Goal: Task Accomplishment & Management: Complete application form

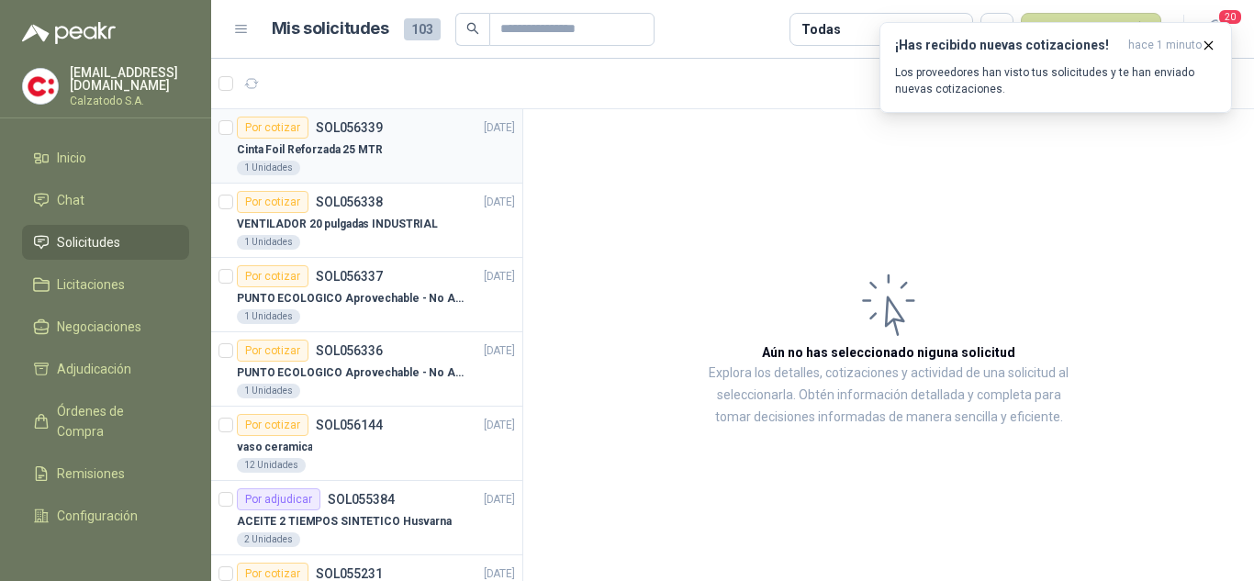
click at [323, 142] on p "Cinta Foil Reforzada 25 MTR" at bounding box center [310, 149] width 146 height 17
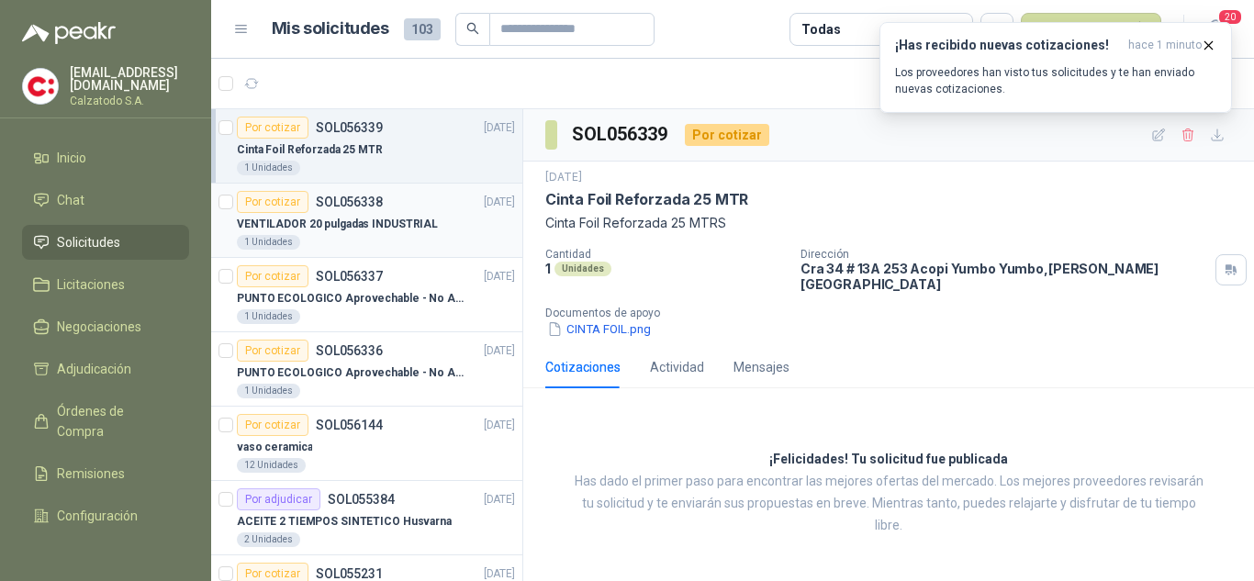
click at [320, 219] on p "VENTILADOR 20 pulgadas INDUSTRIAL" at bounding box center [337, 224] width 201 height 17
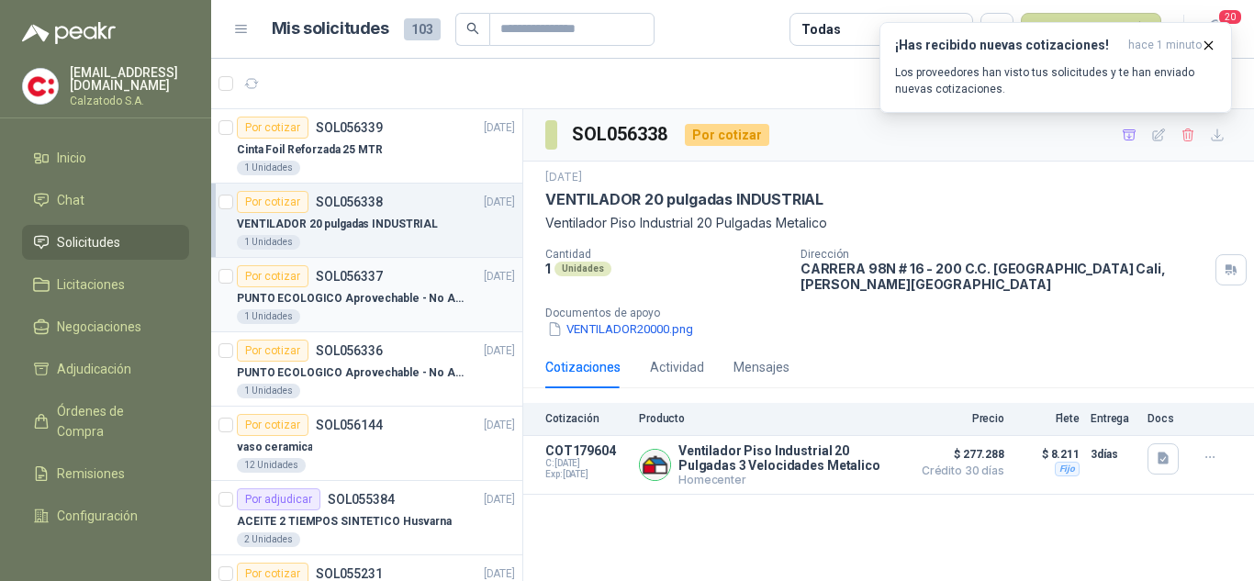
click at [334, 285] on div "Por cotizar SOL056337" at bounding box center [310, 276] width 146 height 22
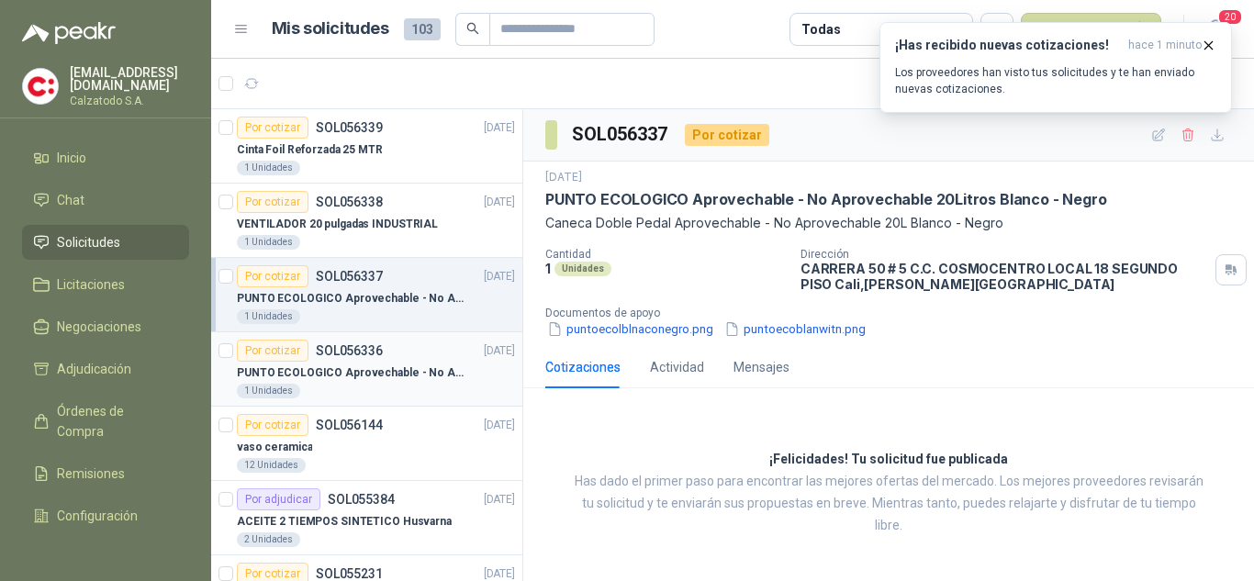
click at [336, 371] on p "PUNTO ECOLOGICO Aprovechable - No Aprovechable 20Litros Blanco - Negro" at bounding box center [351, 372] width 229 height 17
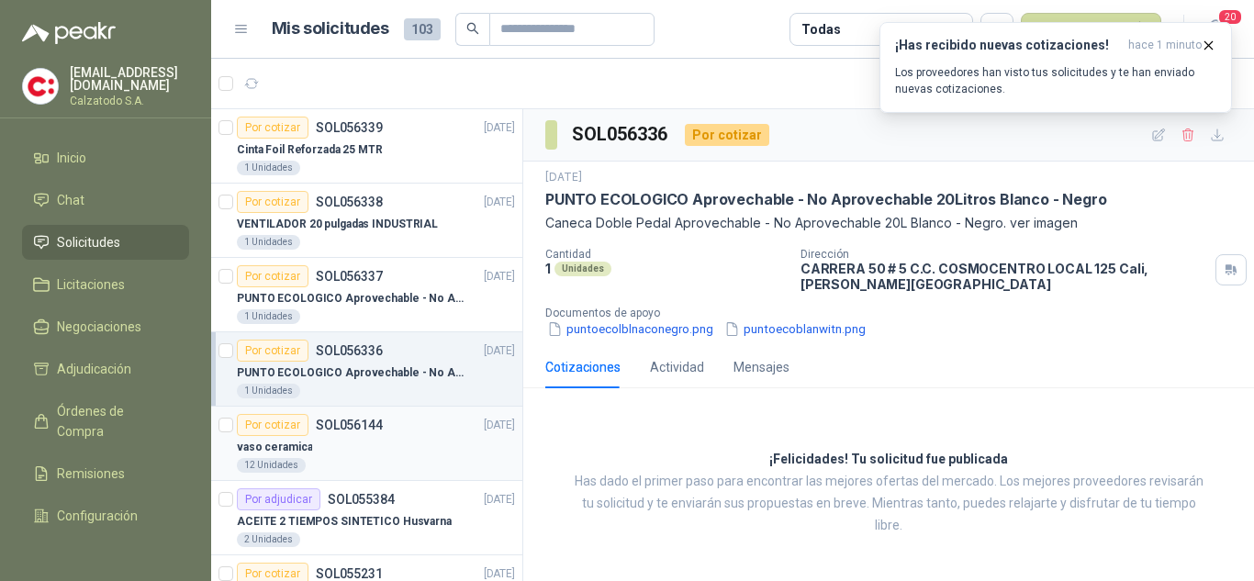
click at [329, 426] on p "SOL056144" at bounding box center [349, 425] width 67 height 13
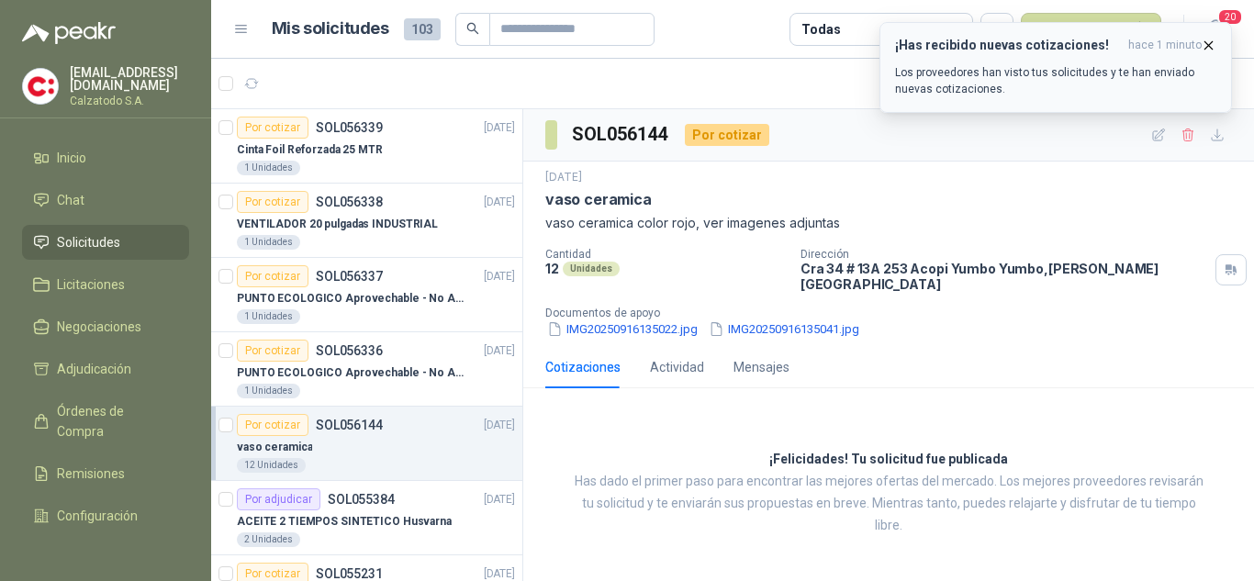
click at [1206, 49] on icon "button" at bounding box center [1208, 46] width 16 height 16
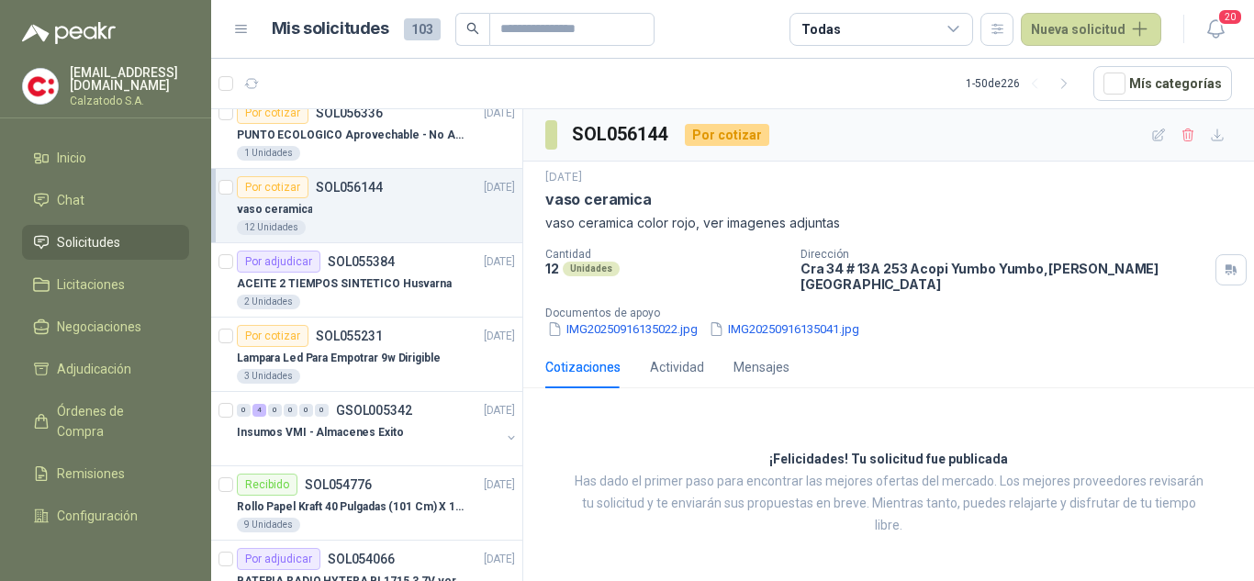
scroll to position [275, 0]
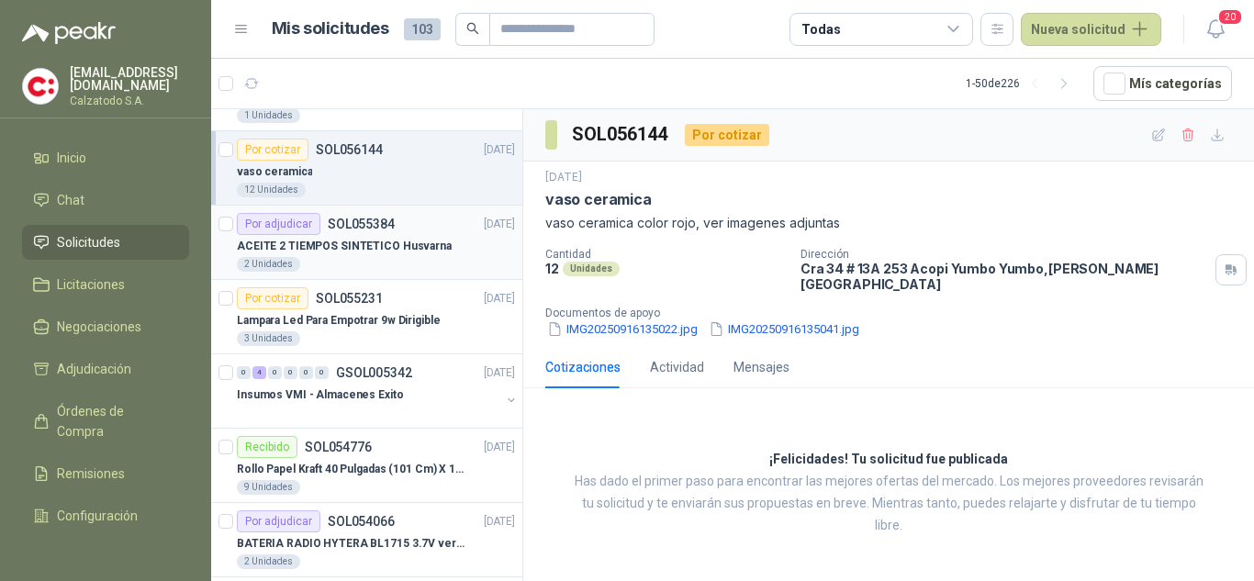
click at [352, 241] on p "ACEITE 2 TIEMPOS SINTETICO Husvarna" at bounding box center [344, 246] width 215 height 17
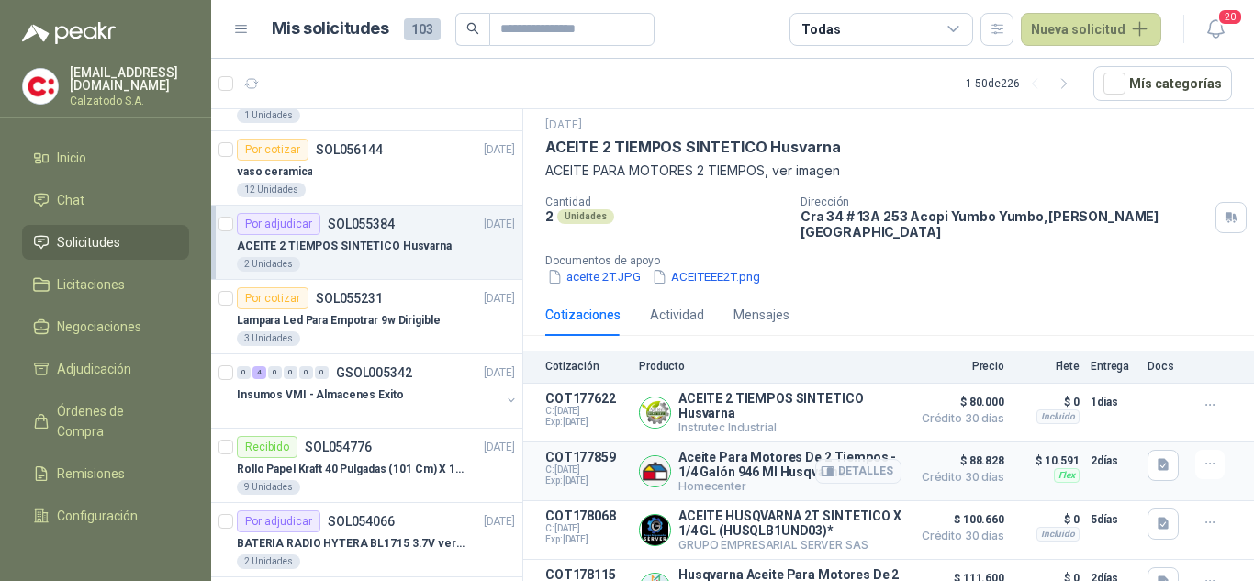
scroll to position [78, 0]
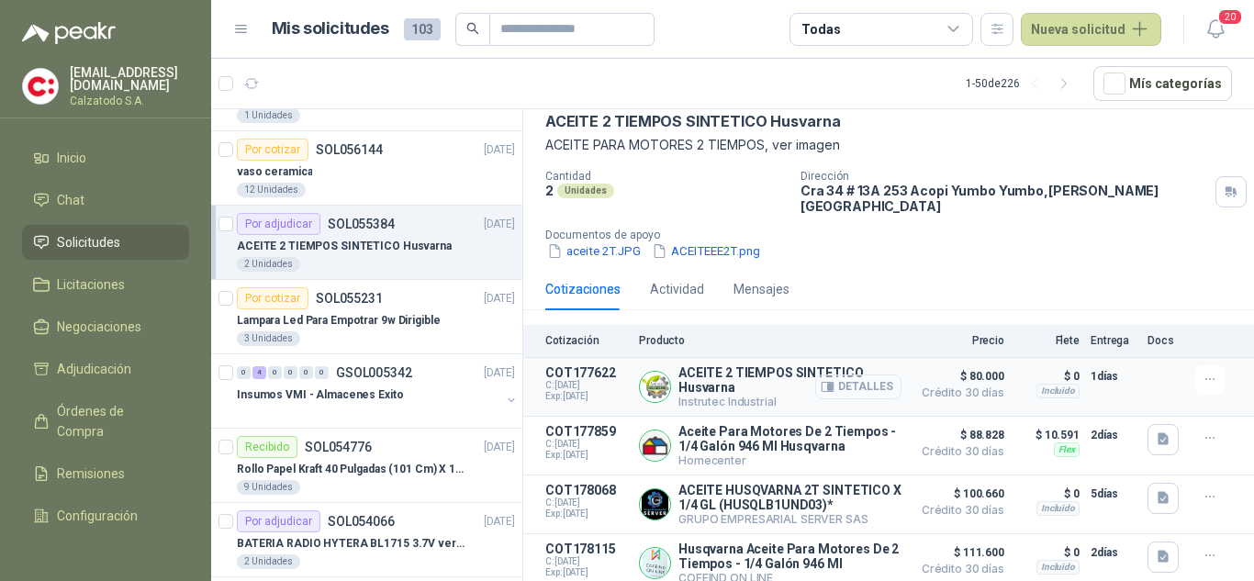
click at [839, 374] on button "Detalles" at bounding box center [858, 386] width 86 height 25
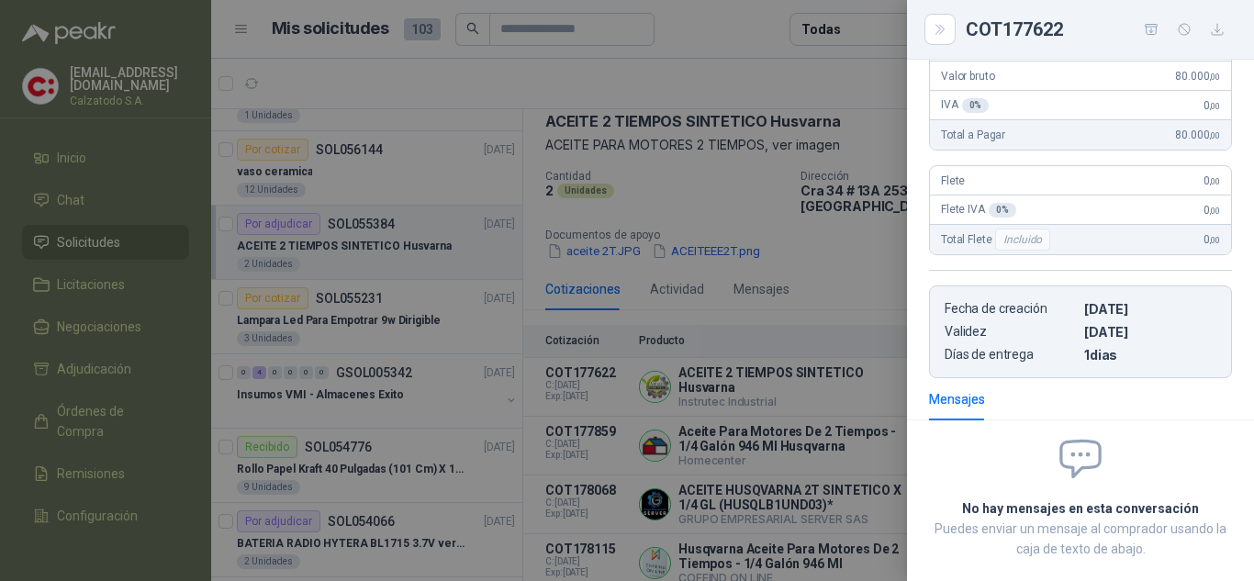
scroll to position [58, 0]
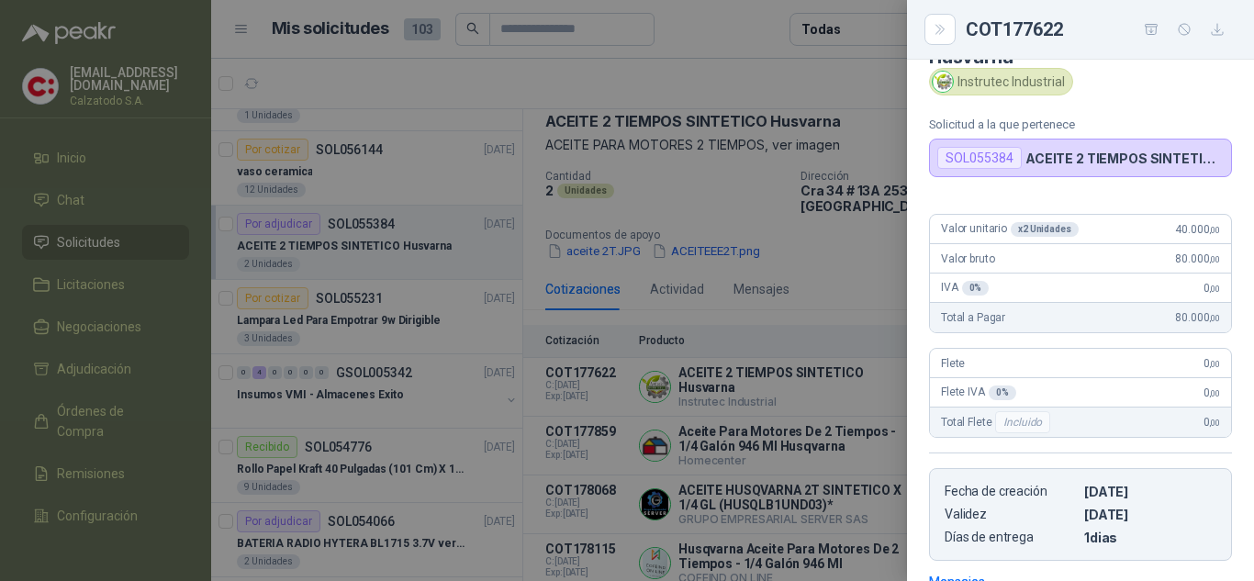
click at [870, 261] on div at bounding box center [627, 290] width 1254 height 581
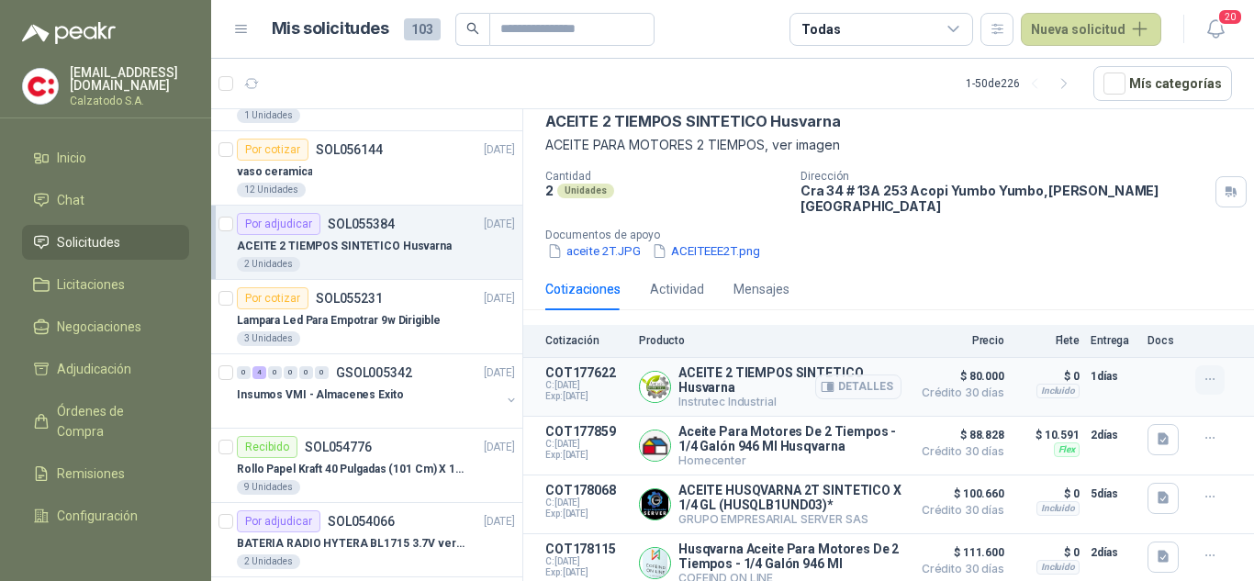
click at [1202, 373] on icon "button" at bounding box center [1210, 380] width 16 height 16
click at [1129, 294] on button "Añadir" at bounding box center [1172, 293] width 147 height 29
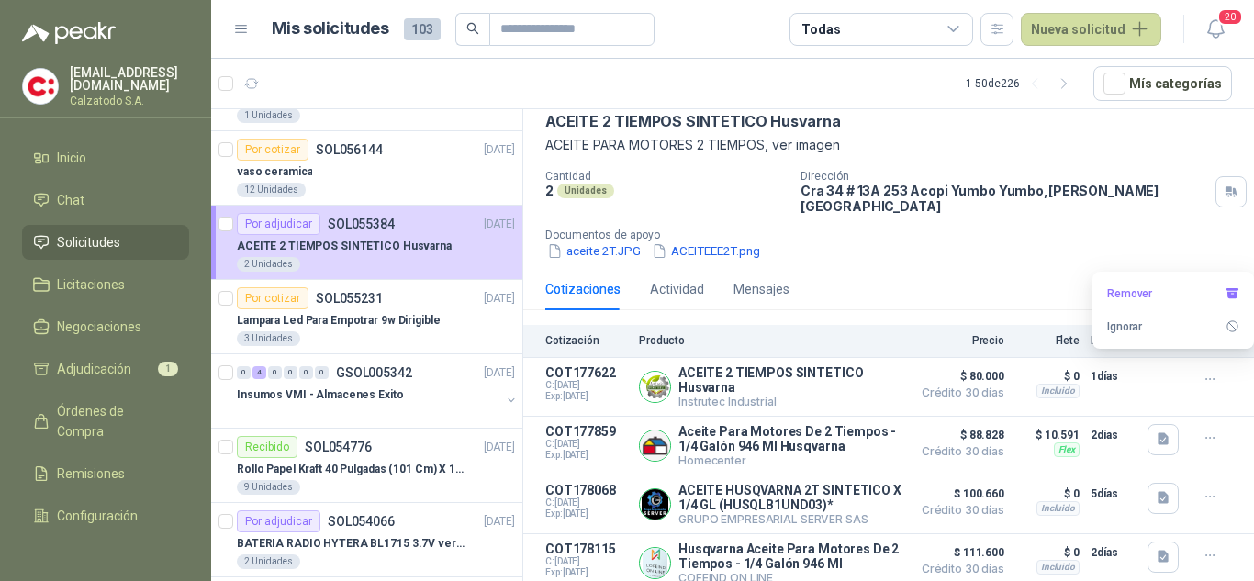
click at [901, 268] on div "Cotizaciones Actividad Mensajes" at bounding box center [888, 289] width 686 height 42
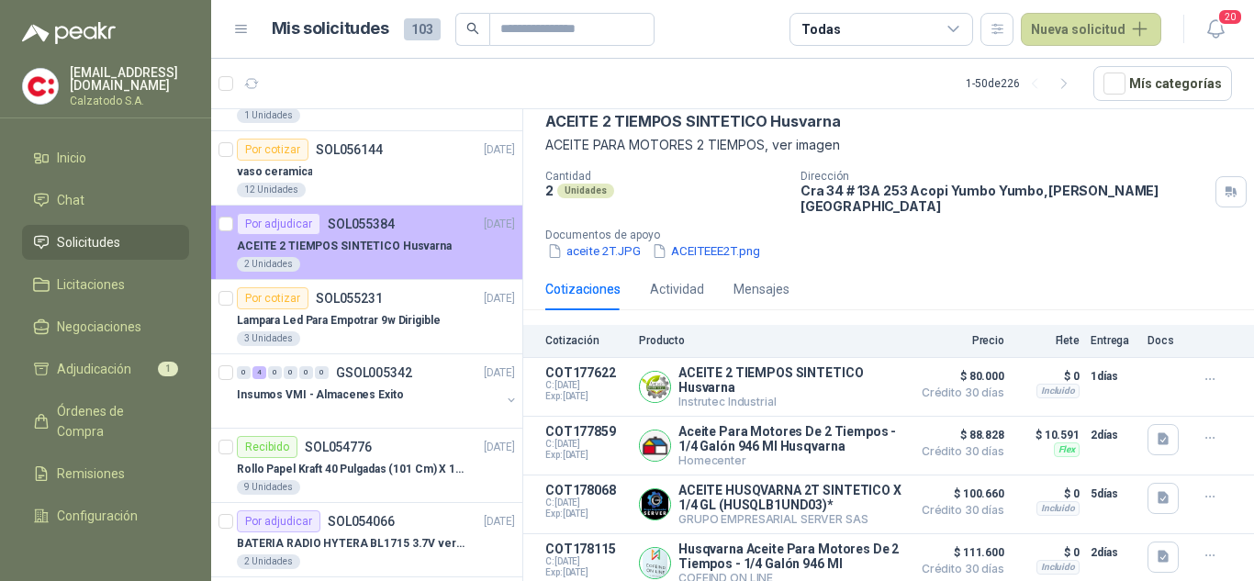
click at [384, 238] on p "ACEITE 2 TIEMPOS SINTETICO Husvarna" at bounding box center [344, 246] width 215 height 17
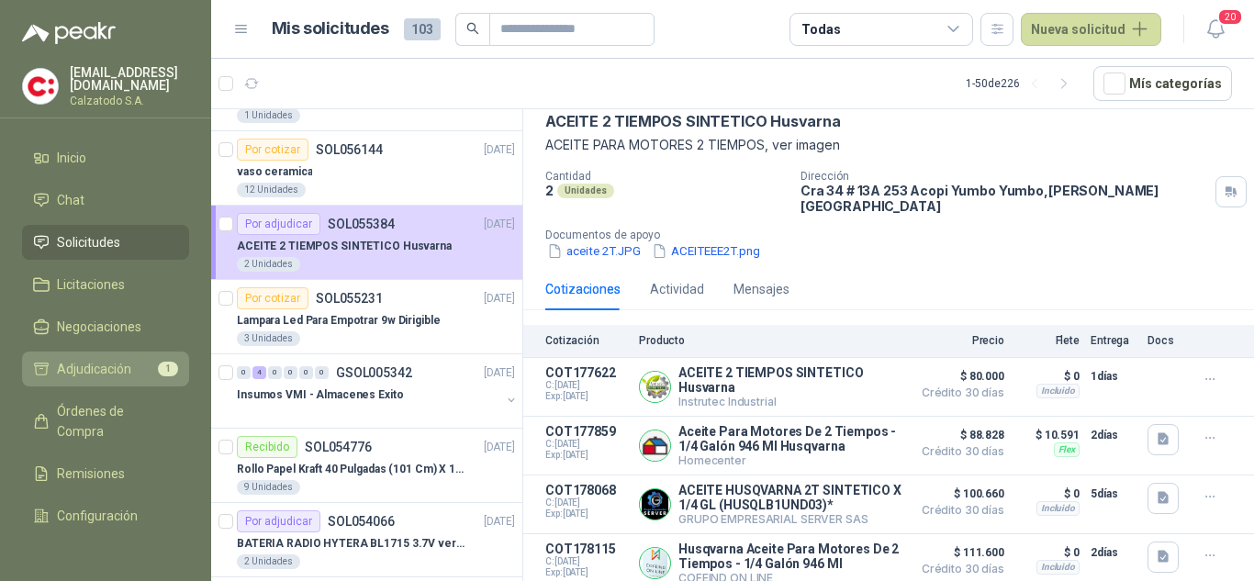
click at [83, 361] on span "Adjudicación" at bounding box center [94, 369] width 74 height 20
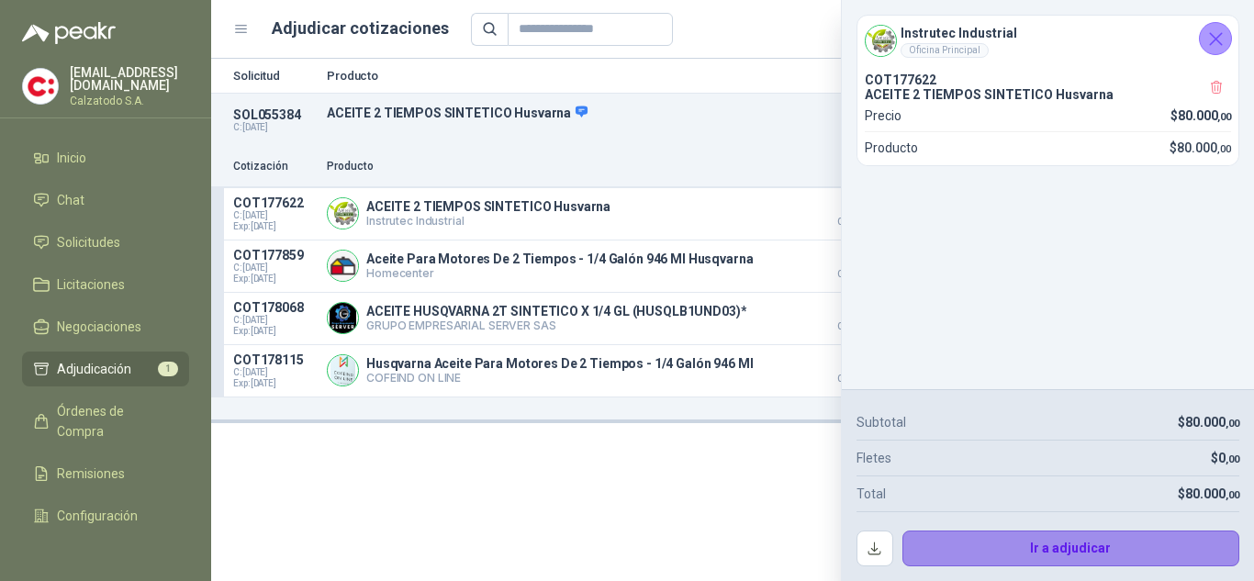
click at [1049, 542] on button "Ir a adjudicar" at bounding box center [1071, 548] width 338 height 37
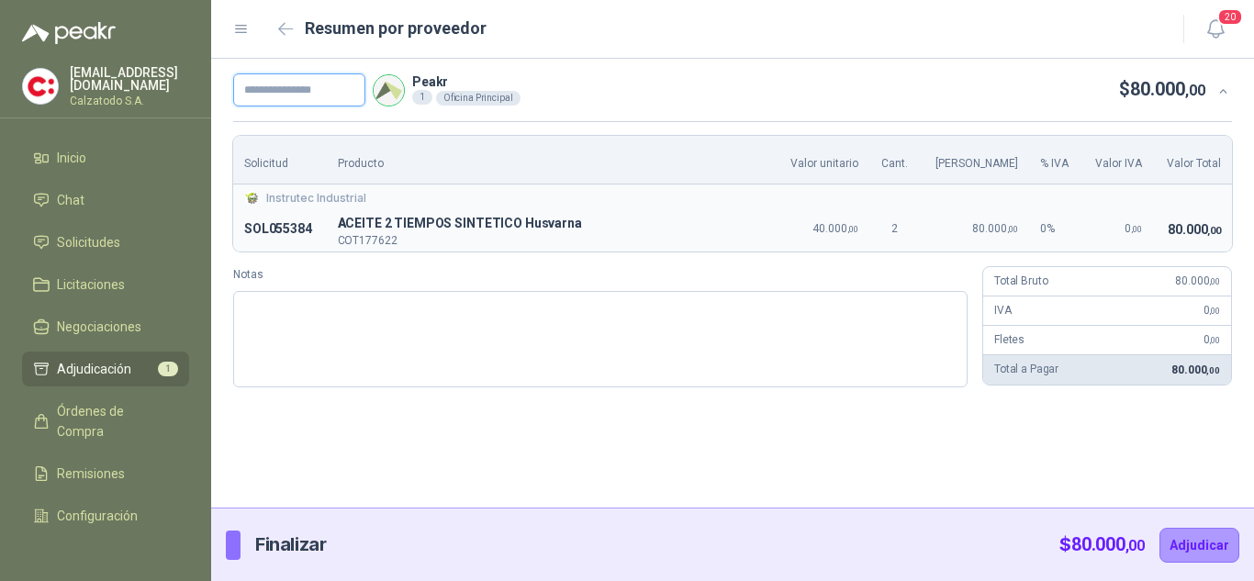
click at [286, 94] on input "text" at bounding box center [299, 89] width 132 height 33
type input "*********"
click at [1202, 539] on button "Adjudicar" at bounding box center [1199, 545] width 80 height 35
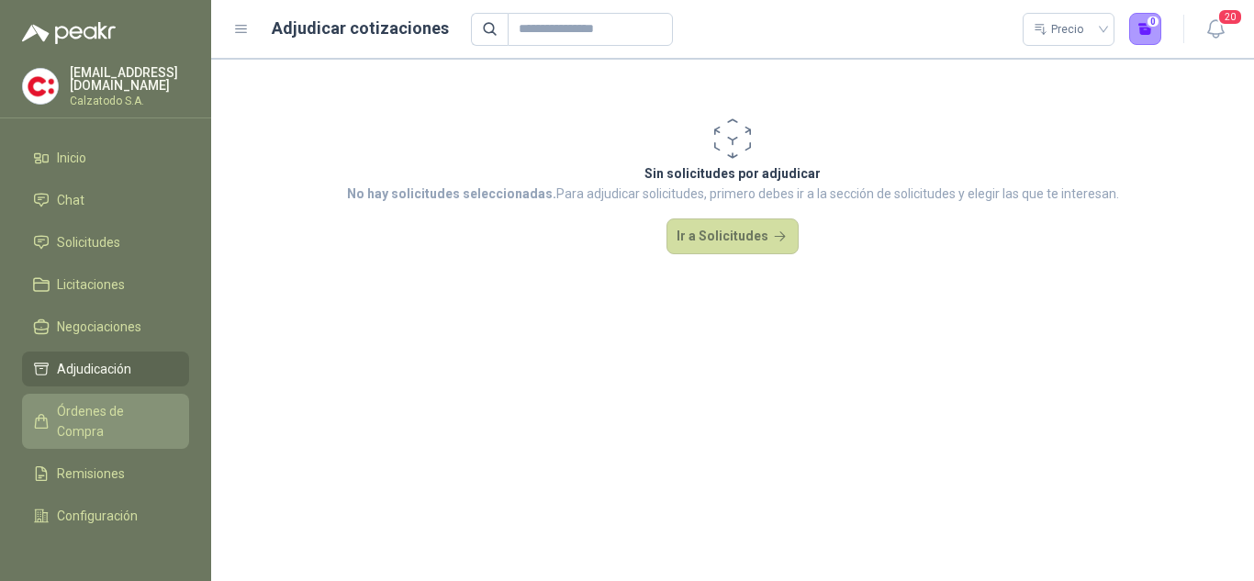
click at [83, 401] on span "Órdenes de Compra" at bounding box center [114, 421] width 115 height 40
